Goal: Task Accomplishment & Management: Use online tool/utility

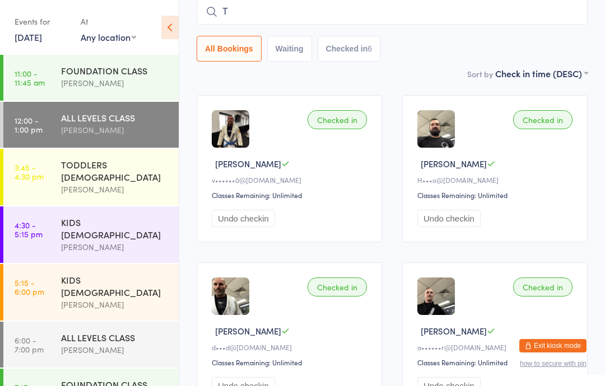
scroll to position [90, 0]
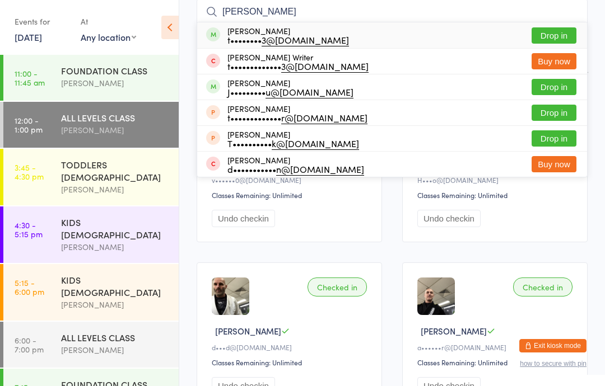
type input "[PERSON_NAME]"
click at [565, 33] on button "Drop in" at bounding box center [553, 35] width 45 height 16
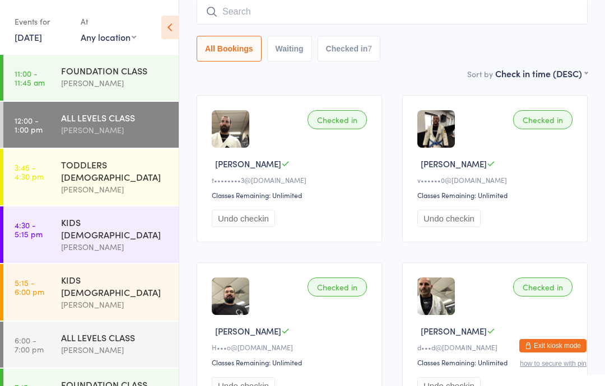
click at [101, 79] on div "[PERSON_NAME]" at bounding box center [115, 83] width 108 height 13
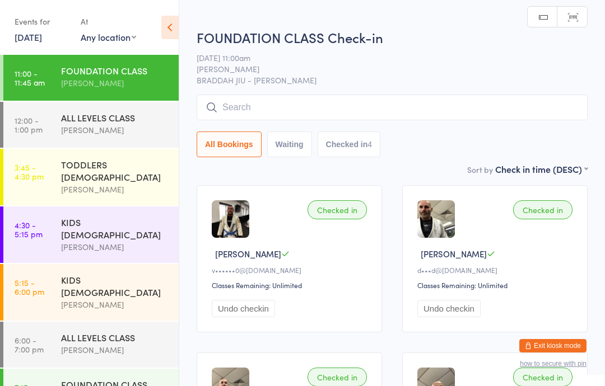
click at [240, 105] on input "search" at bounding box center [392, 108] width 391 height 26
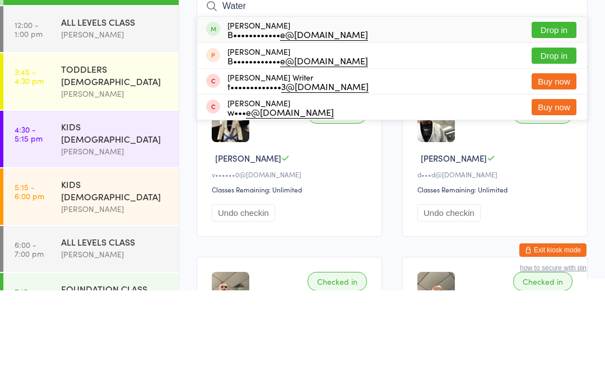
type input "Water"
click at [555, 118] on button "Drop in" at bounding box center [553, 126] width 45 height 16
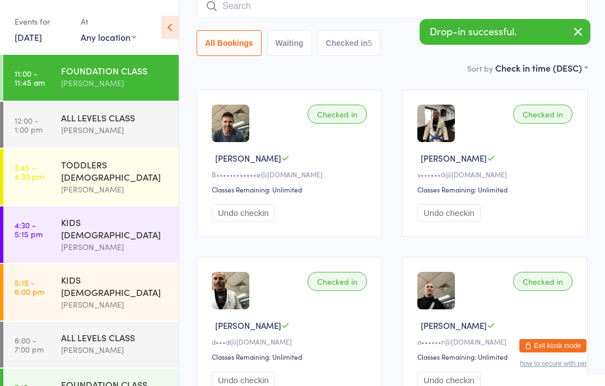
click at [107, 120] on div "ALL LEVELS CLASS" at bounding box center [115, 117] width 108 height 12
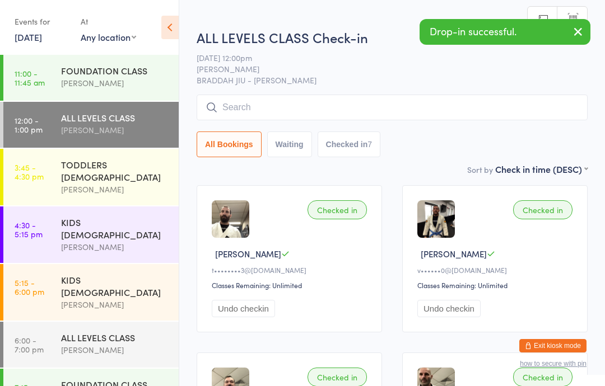
click at [246, 102] on input "search" at bounding box center [392, 108] width 391 height 26
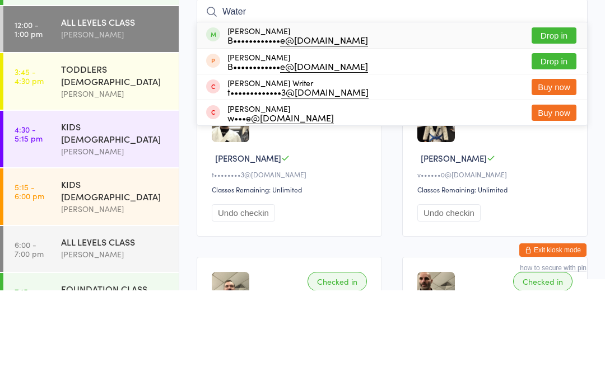
type input "Water"
click at [553, 123] on button "Drop in" at bounding box center [553, 131] width 45 height 16
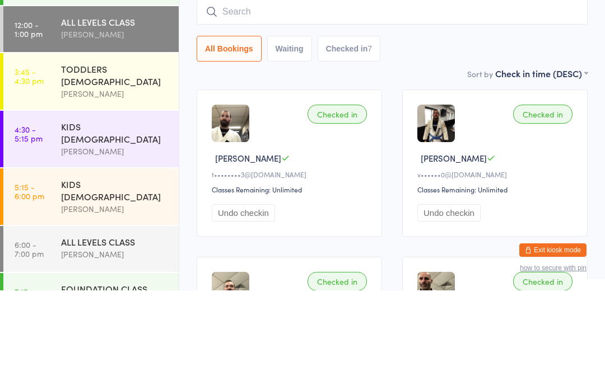
scroll to position [96, 0]
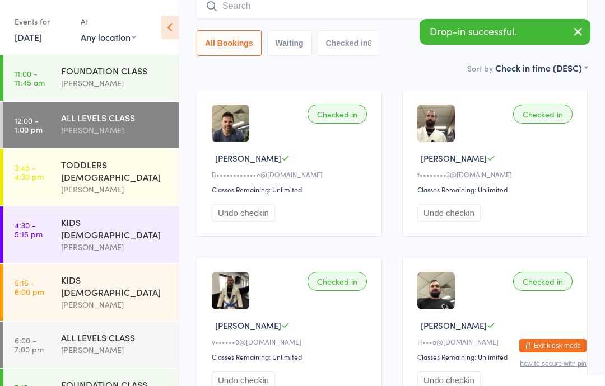
click at [103, 71] on div "FOUNDATION CLASS" at bounding box center [115, 70] width 108 height 12
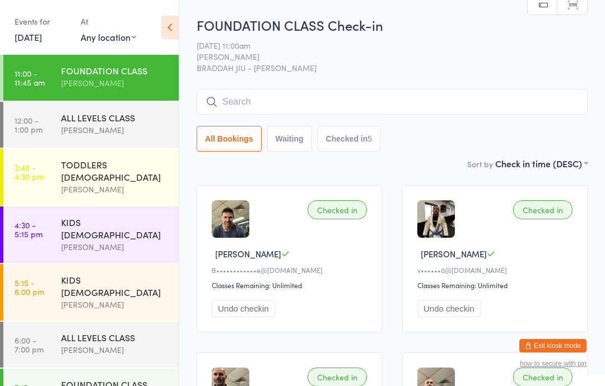
click at [315, 99] on input "search" at bounding box center [392, 102] width 391 height 26
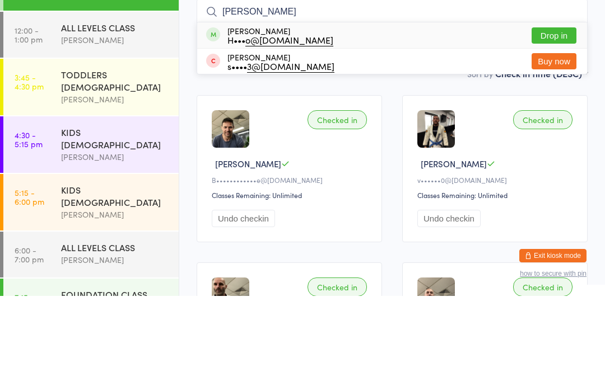
type input "[PERSON_NAME]"
click at [565, 118] on button "Drop in" at bounding box center [553, 126] width 45 height 16
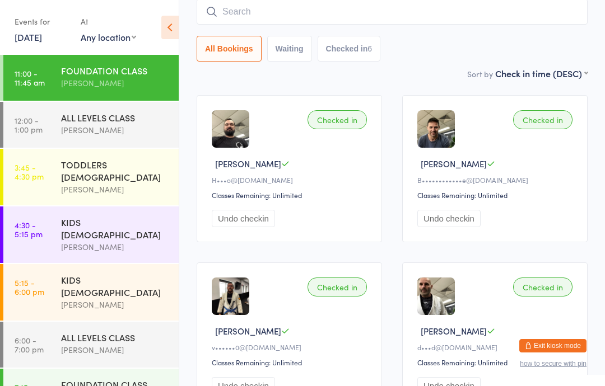
click at [286, 22] on input "search" at bounding box center [392, 12] width 391 height 26
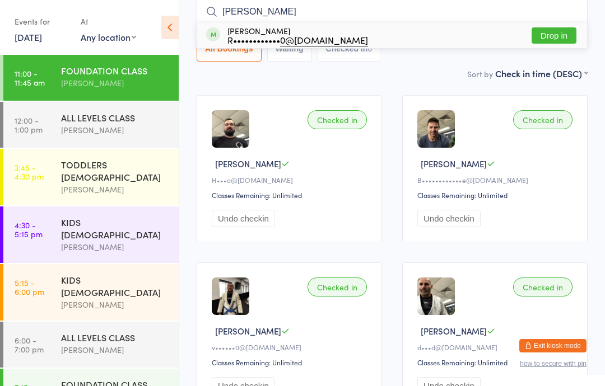
type input "[PERSON_NAME]"
click at [543, 39] on button "Drop in" at bounding box center [553, 35] width 45 height 16
